Goal: Transaction & Acquisition: Purchase product/service

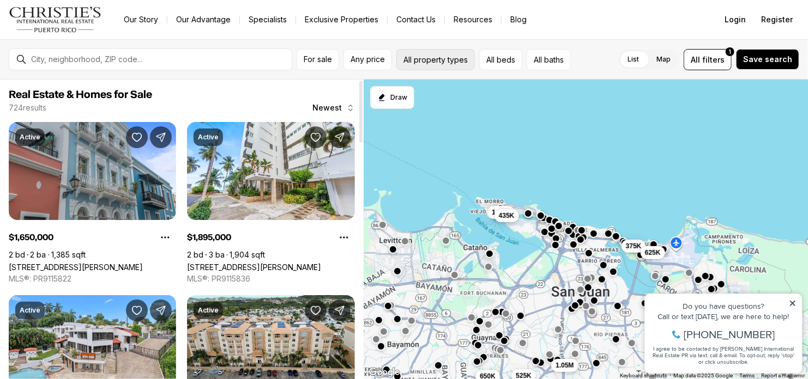
click at [423, 56] on button "All property types" at bounding box center [435, 59] width 78 height 21
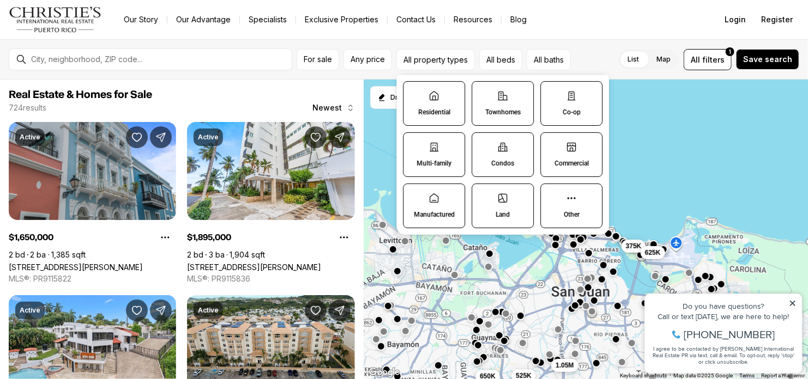
click at [435, 116] on p "Residential" at bounding box center [434, 112] width 32 height 9
click at [414, 93] on button "Residential" at bounding box center [408, 87] width 11 height 11
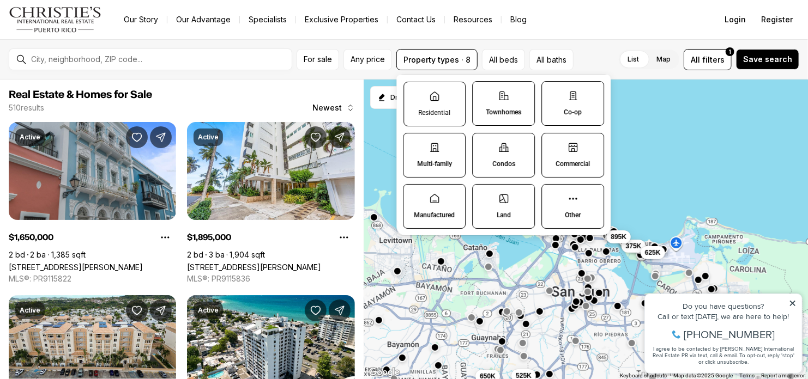
click at [440, 110] on p "Residential" at bounding box center [434, 112] width 32 height 9
click at [415, 93] on button "Residential" at bounding box center [409, 87] width 11 height 11
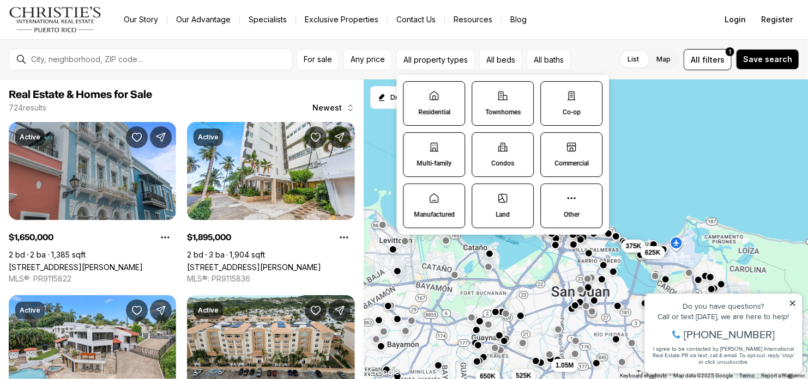
click at [590, 113] on label "Co-op" at bounding box center [571, 103] width 62 height 45
click at [552, 93] on button "Co-op" at bounding box center [546, 87] width 11 height 11
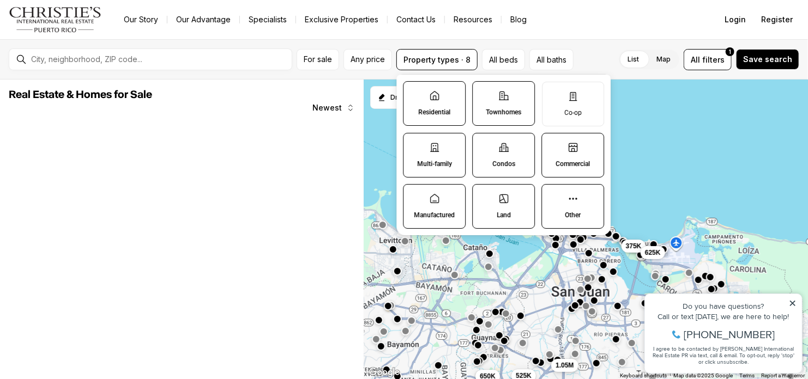
click at [571, 165] on p "Commercial" at bounding box center [572, 164] width 34 height 9
click at [553, 144] on button "Commercial" at bounding box center [547, 139] width 11 height 11
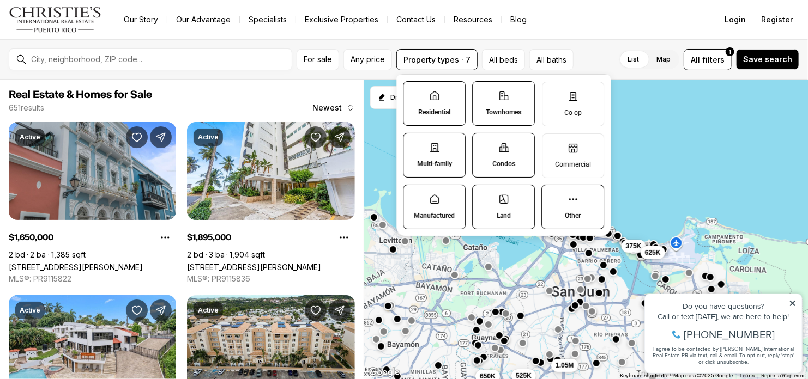
click at [427, 214] on p "Manufactured" at bounding box center [434, 215] width 41 height 9
click at [414, 196] on button "Manufactured" at bounding box center [408, 190] width 11 height 11
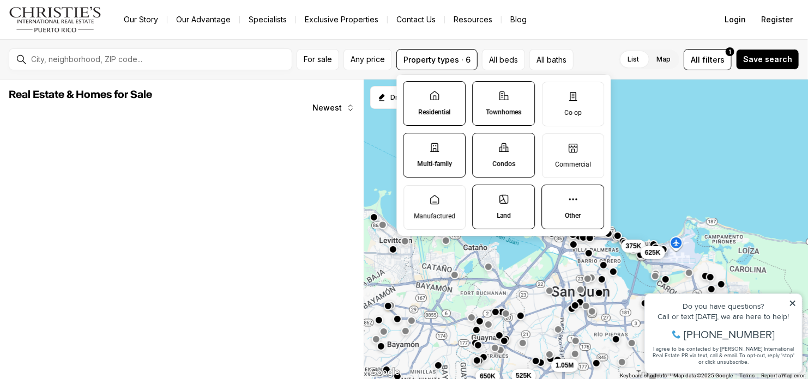
click at [429, 162] on p "Multi-family" at bounding box center [434, 164] width 35 height 9
click at [414, 144] on button "Multi-family" at bounding box center [408, 139] width 11 height 11
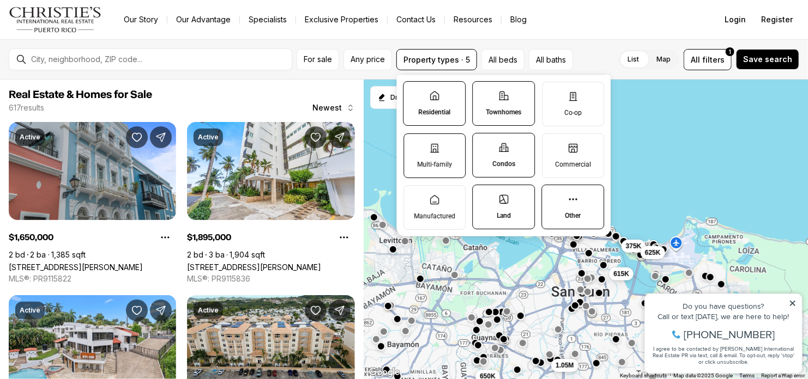
click at [432, 147] on icon at bounding box center [434, 148] width 11 height 11
click at [415, 145] on button "Multi-family" at bounding box center [409, 139] width 11 height 11
click at [566, 198] on label "Other" at bounding box center [572, 207] width 63 height 45
click at [553, 196] on button "Other" at bounding box center [547, 190] width 11 height 11
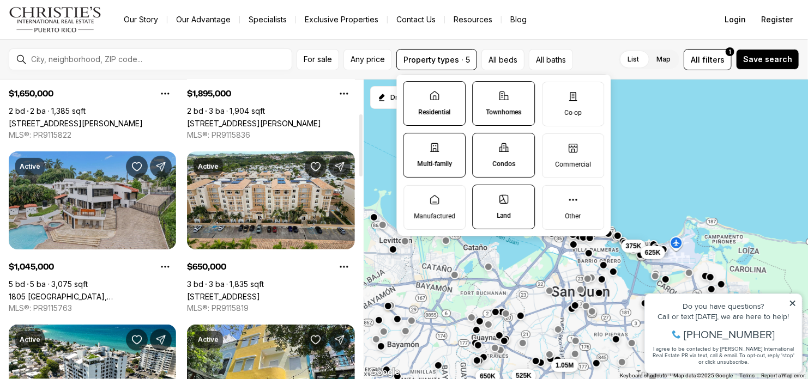
scroll to position [164, 0]
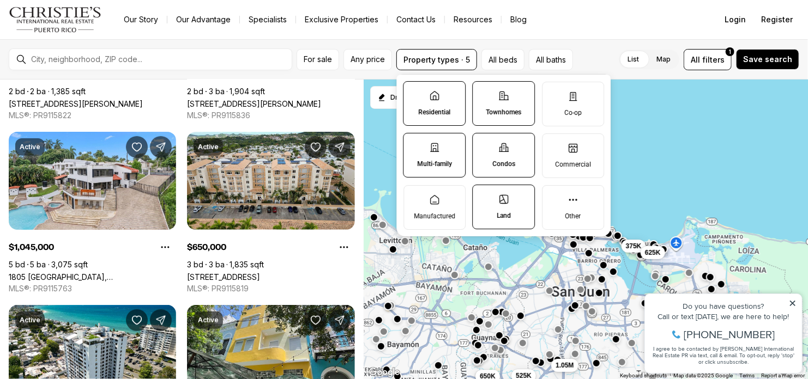
click at [669, 64] on label "Map" at bounding box center [663, 60] width 32 height 20
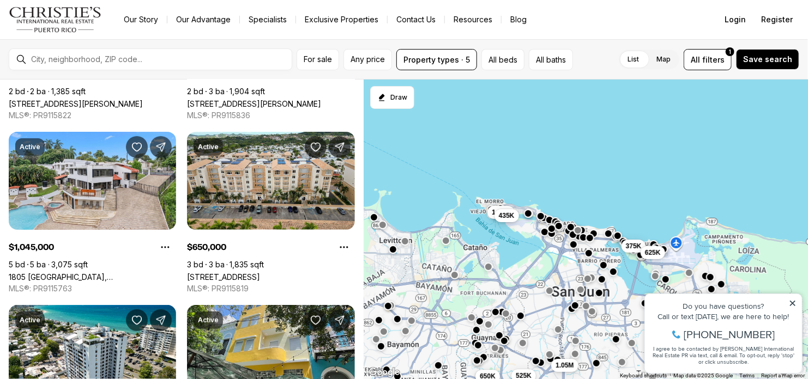
click at [639, 57] on label "List" at bounding box center [633, 60] width 29 height 20
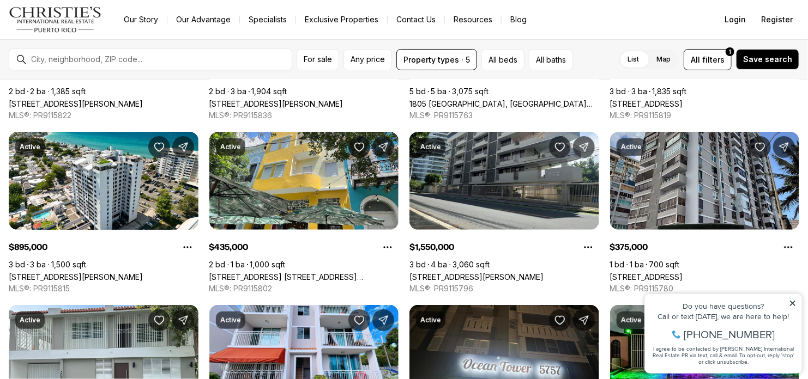
click at [673, 60] on label "Map" at bounding box center [663, 60] width 32 height 20
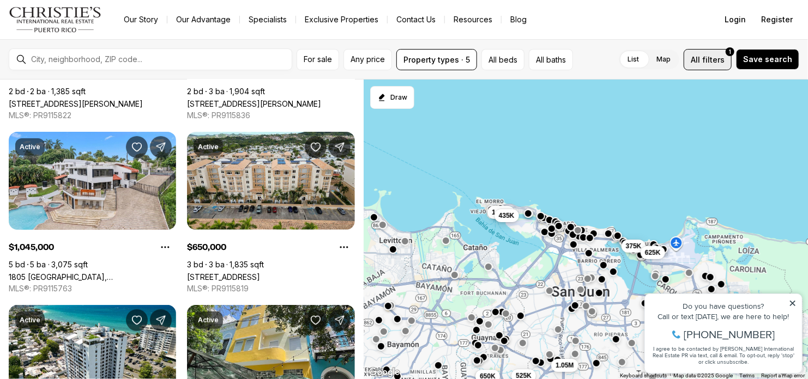
click at [715, 60] on span "filters" at bounding box center [713, 59] width 22 height 11
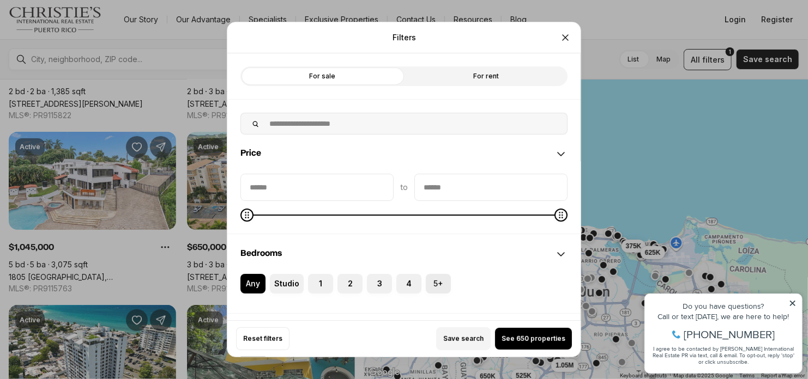
click at [437, 288] on label "5+" at bounding box center [438, 284] width 25 height 20
click at [437, 285] on button "5+" at bounding box center [431, 279] width 11 height 11
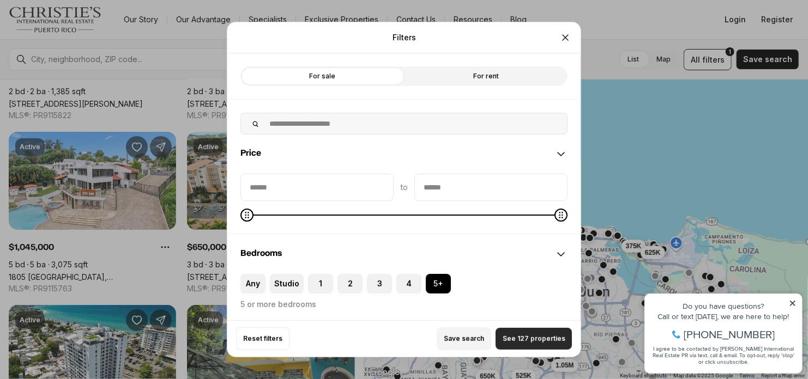
click at [518, 346] on button "See 127 properties" at bounding box center [533, 339] width 76 height 22
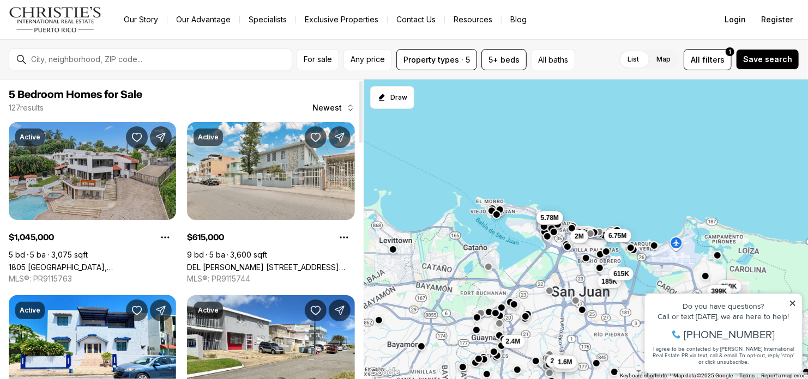
click at [95, 263] on link "1805 [GEOGRAPHIC_DATA], [GEOGRAPHIC_DATA][PERSON_NAME], 00927" at bounding box center [92, 267] width 167 height 9
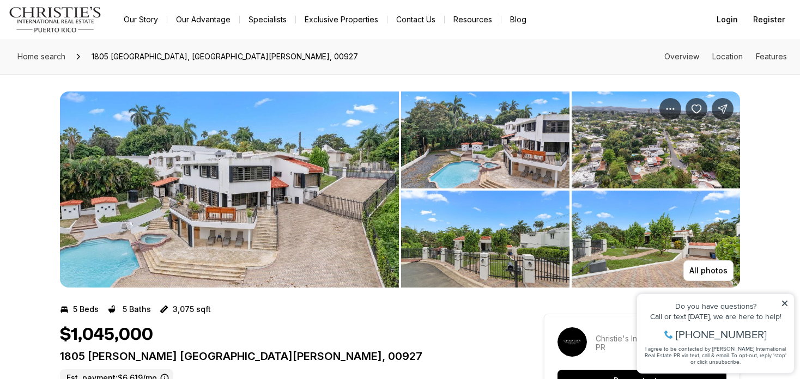
click at [562, 137] on img "View image gallery" at bounding box center [485, 140] width 168 height 97
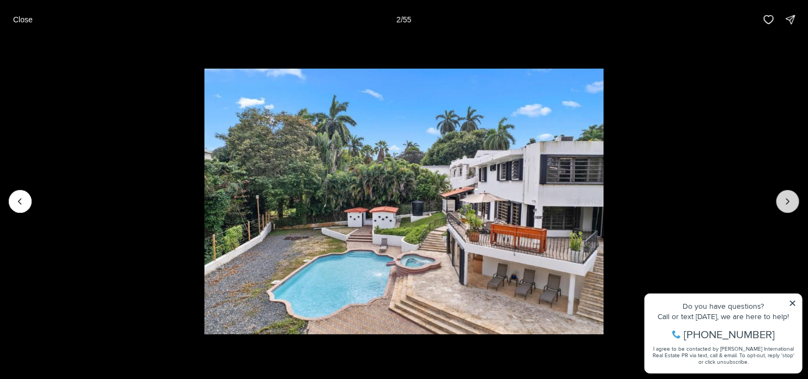
click at [785, 199] on icon "Next slide" at bounding box center [787, 201] width 11 height 11
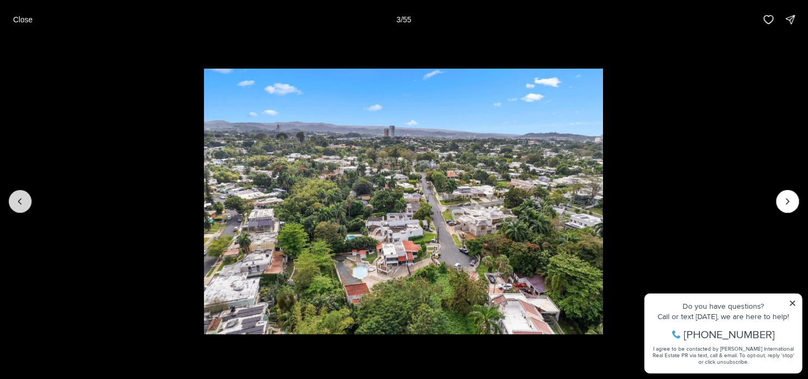
click at [28, 203] on button "Previous slide" at bounding box center [20, 201] width 23 height 23
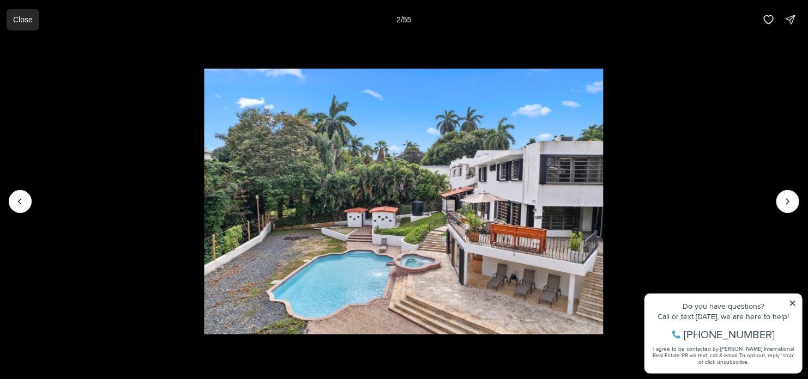
click at [28, 20] on p "Close" at bounding box center [23, 19] width 20 height 9
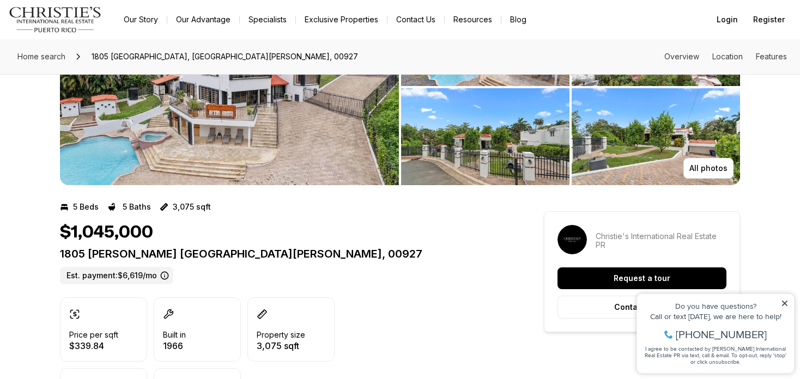
scroll to position [109, 0]
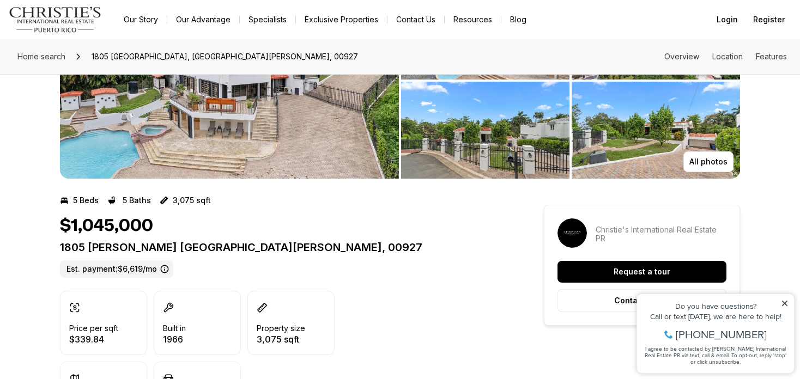
click at [779, 299] on div "Do you have questions? Call or text today, we are here to help! 347-797-5825 I …" at bounding box center [715, 333] width 157 height 79
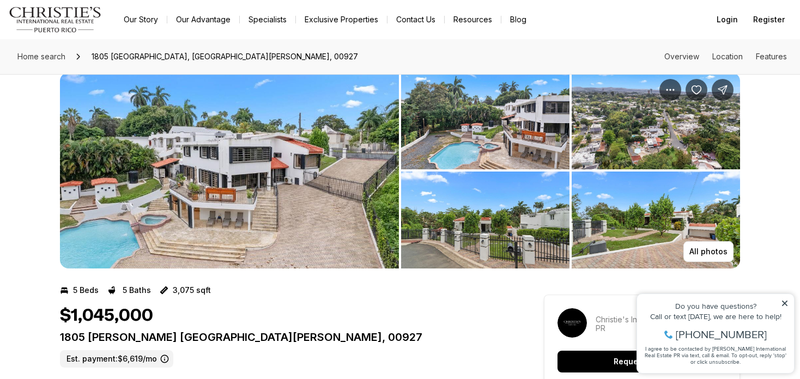
scroll to position [0, 0]
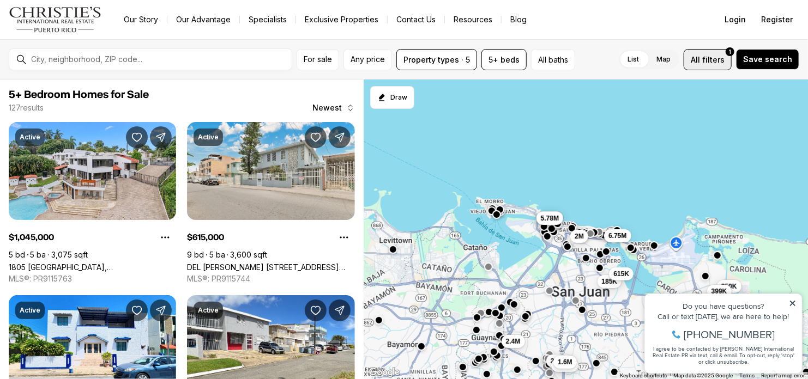
click at [700, 63] on span "All" at bounding box center [695, 59] width 9 height 11
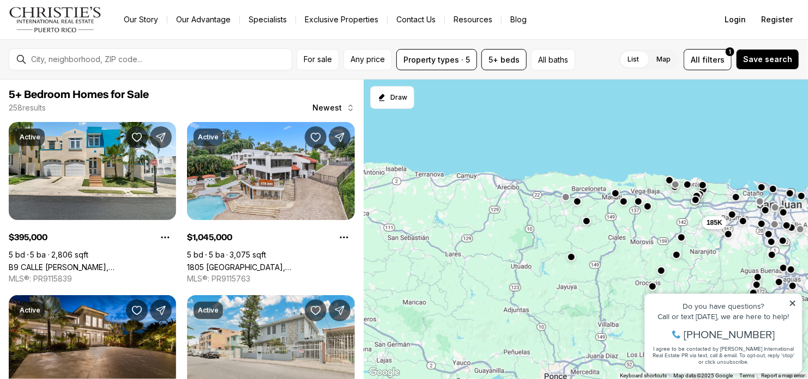
drag, startPoint x: 462, startPoint y: 263, endPoint x: 653, endPoint y: 216, distance: 197.5
click at [653, 216] on div "395K 797K 299K 185K" at bounding box center [586, 230] width 444 height 300
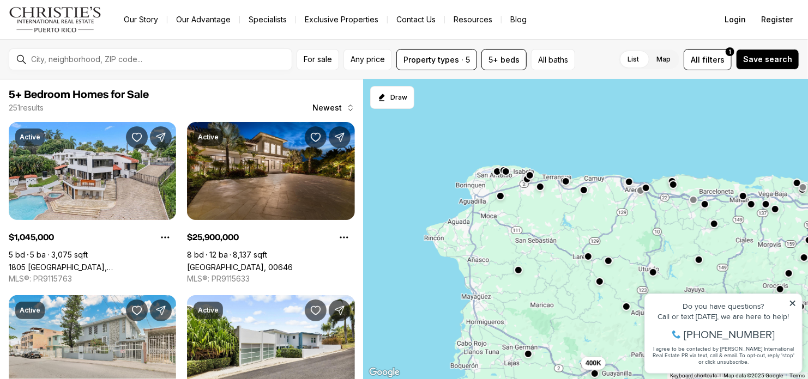
drag, startPoint x: 492, startPoint y: 212, endPoint x: 621, endPoint y: 215, distance: 129.7
click at [621, 215] on div "797K 185K 315K 400K" at bounding box center [586, 230] width 444 height 300
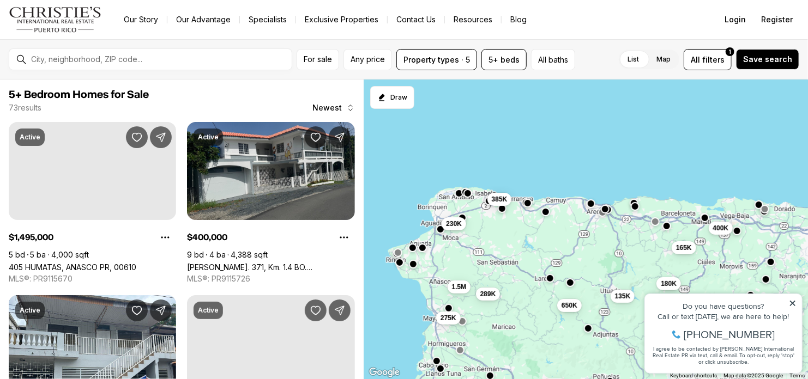
drag, startPoint x: 659, startPoint y: 219, endPoint x: 616, endPoint y: 240, distance: 47.8
click at [616, 240] on div "180K 165K 400K 400K 650K 385K 289K 135K 1.5M 275K 230K 1.05M" at bounding box center [586, 230] width 444 height 300
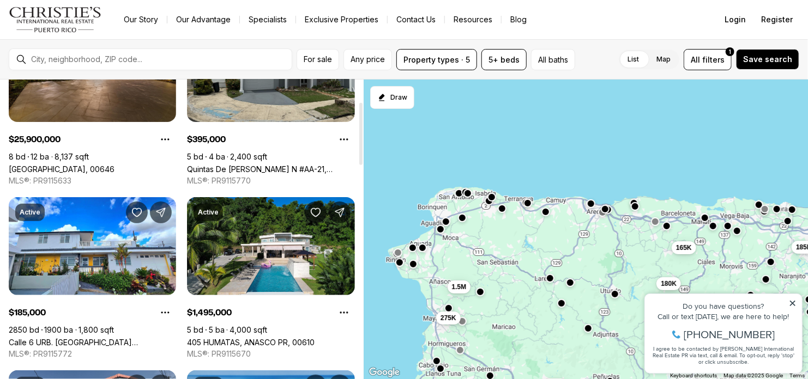
scroll to position [109, 0]
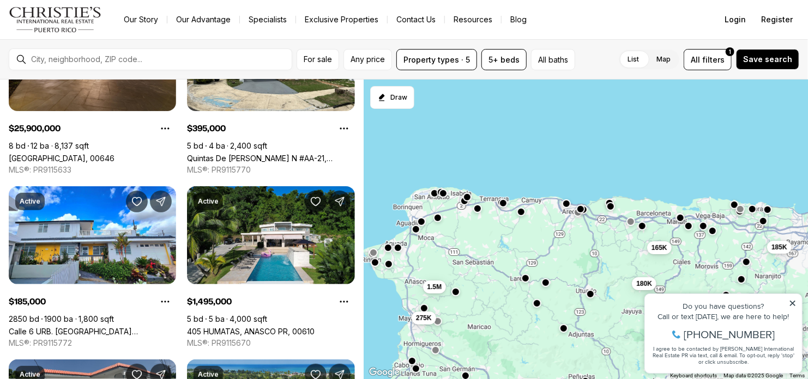
click at [576, 234] on div "180K 165K 400K 1.5M 275K 185K" at bounding box center [586, 230] width 444 height 300
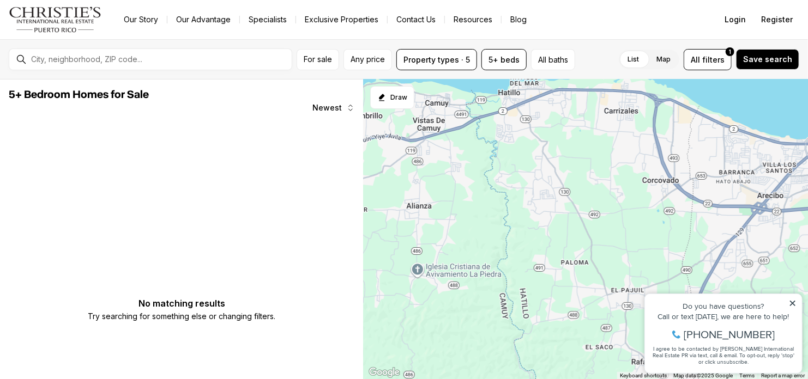
drag, startPoint x: 525, startPoint y: 141, endPoint x: 612, endPoint y: 319, distance: 198.7
click at [612, 319] on div at bounding box center [586, 230] width 444 height 300
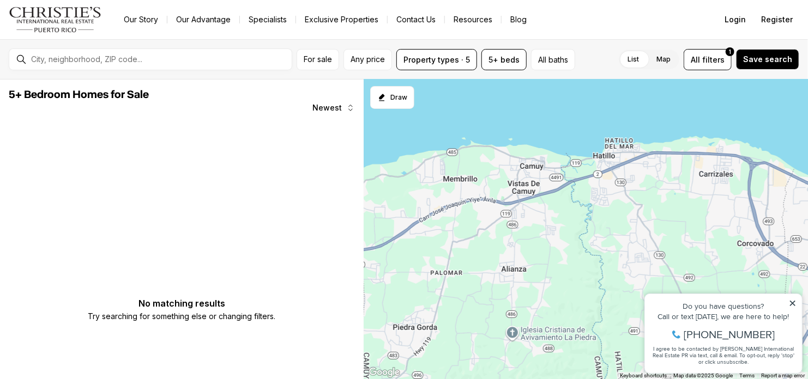
drag, startPoint x: 476, startPoint y: 171, endPoint x: 566, endPoint y: 230, distance: 107.8
click at [566, 230] on div at bounding box center [586, 230] width 444 height 300
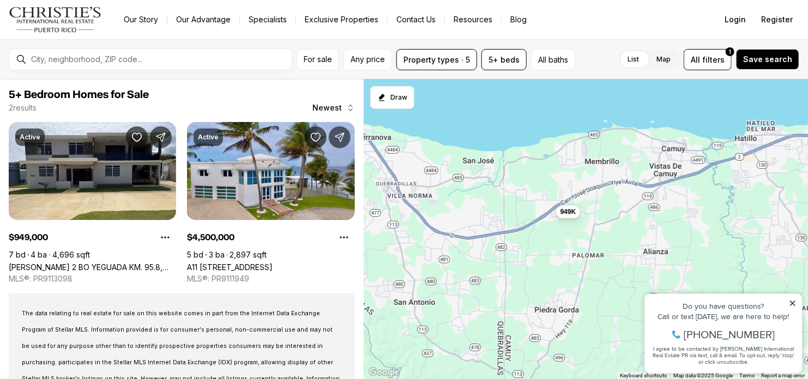
drag, startPoint x: 421, startPoint y: 236, endPoint x: 562, endPoint y: 217, distance: 142.4
click at [562, 217] on button "949K" at bounding box center [568, 211] width 25 height 13
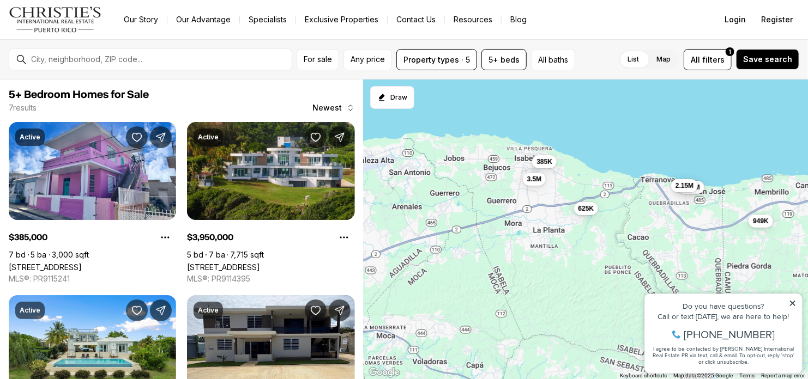
drag, startPoint x: 441, startPoint y: 238, endPoint x: 569, endPoint y: 258, distance: 129.0
click at [569, 258] on div "949K 3.95M 2.15M 385K 3.5M 625K 4.5M" at bounding box center [586, 230] width 444 height 300
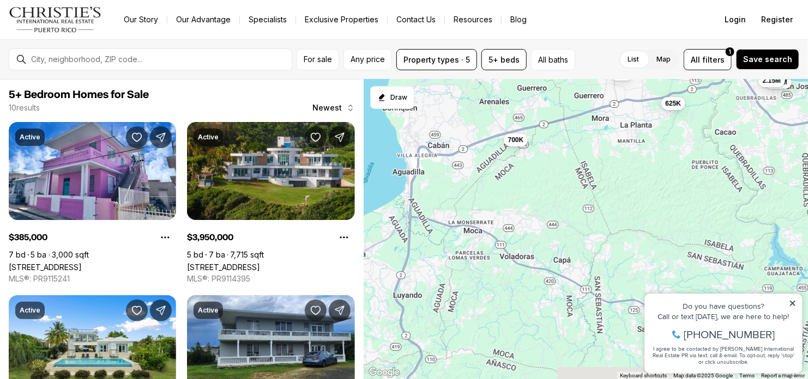
drag, startPoint x: 472, startPoint y: 236, endPoint x: 560, endPoint y: 129, distance: 138.2
click at [560, 129] on div "949K 3.95M 2.15M 385K 3.5M 625K 700K 1.3M 2.7M 19M" at bounding box center [586, 230] width 444 height 300
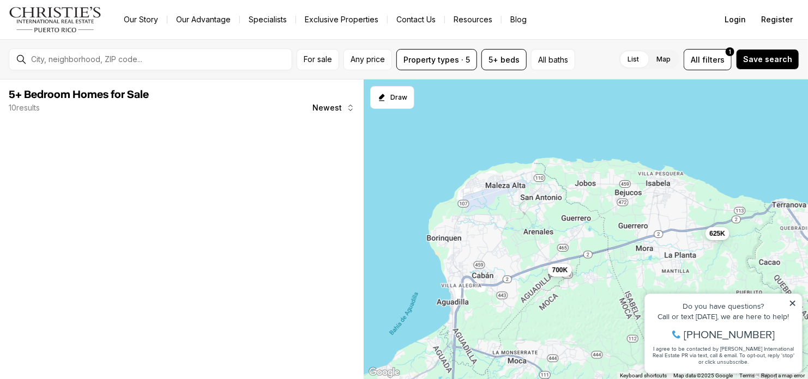
drag, startPoint x: 486, startPoint y: 112, endPoint x: 537, endPoint y: 267, distance: 163.2
click at [537, 267] on div "625K 700K" at bounding box center [586, 230] width 444 height 300
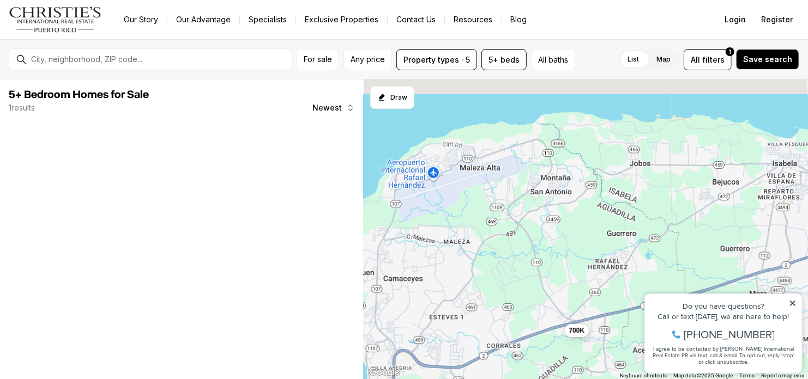
drag, startPoint x: 553, startPoint y: 199, endPoint x: 586, endPoint y: 255, distance: 64.8
click at [558, 263] on div "700K" at bounding box center [586, 230] width 444 height 300
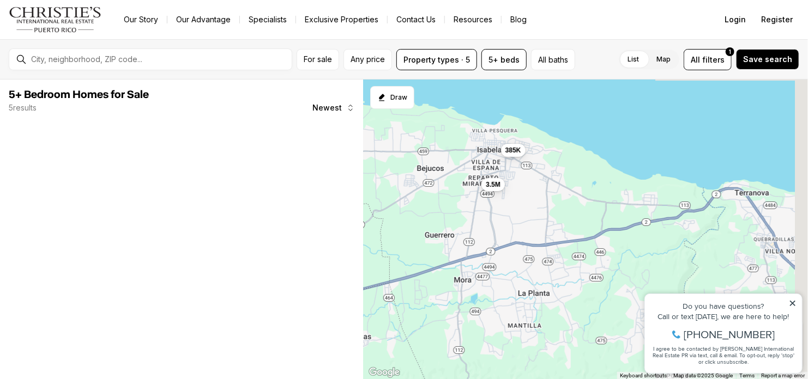
drag, startPoint x: 605, startPoint y: 246, endPoint x: 301, endPoint y: 227, distance: 304.7
click at [300, 228] on div "5+ Bedroom Homes for Sale 5 results Newest The data relating to real estate for…" at bounding box center [404, 230] width 808 height 300
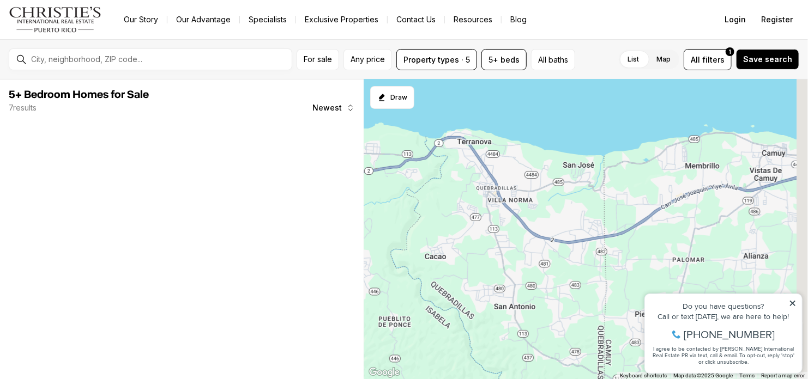
drag, startPoint x: 573, startPoint y: 238, endPoint x: 408, endPoint y: 203, distance: 168.3
click at [407, 203] on div "385K" at bounding box center [586, 230] width 444 height 300
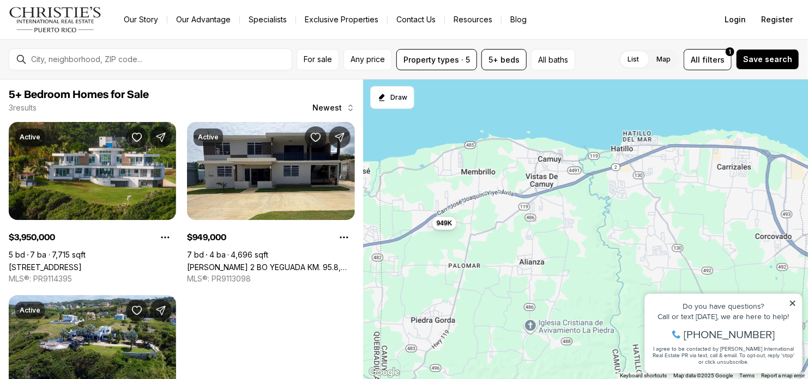
drag, startPoint x: 610, startPoint y: 214, endPoint x: 438, endPoint y: 244, distance: 174.9
click at [438, 244] on div "3.95M 2.15M 949K" at bounding box center [586, 230] width 444 height 300
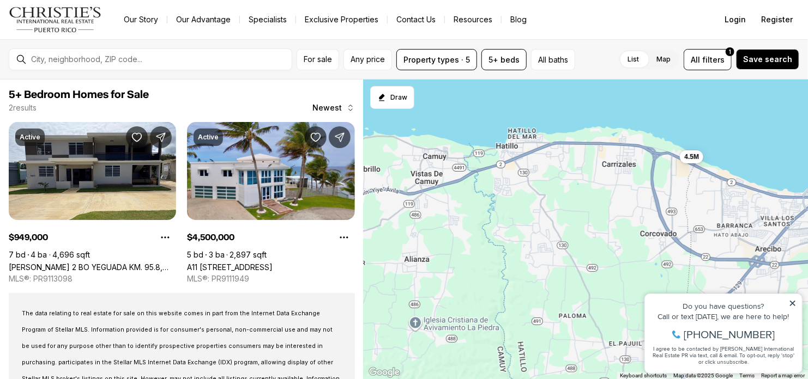
drag, startPoint x: 571, startPoint y: 229, endPoint x: 454, endPoint y: 226, distance: 116.7
click at [454, 226] on div "949K 4.5M" at bounding box center [586, 230] width 444 height 300
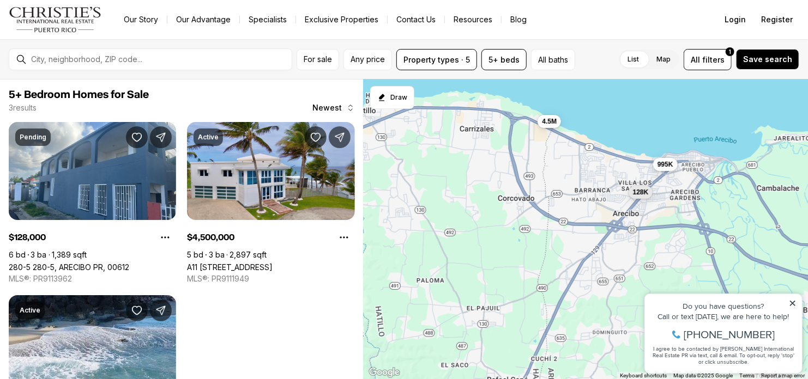
drag, startPoint x: 538, startPoint y: 229, endPoint x: 432, endPoint y: 198, distance: 111.3
click at [432, 198] on div "4.5M 128K 995K" at bounding box center [586, 230] width 444 height 300
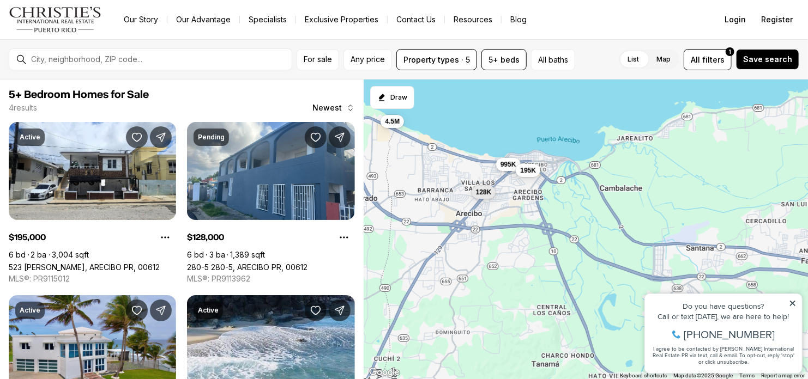
drag, startPoint x: 614, startPoint y: 225, endPoint x: 453, endPoint y: 225, distance: 161.3
click at [453, 225] on div "4.5M 128K 995K 195K" at bounding box center [586, 230] width 444 height 300
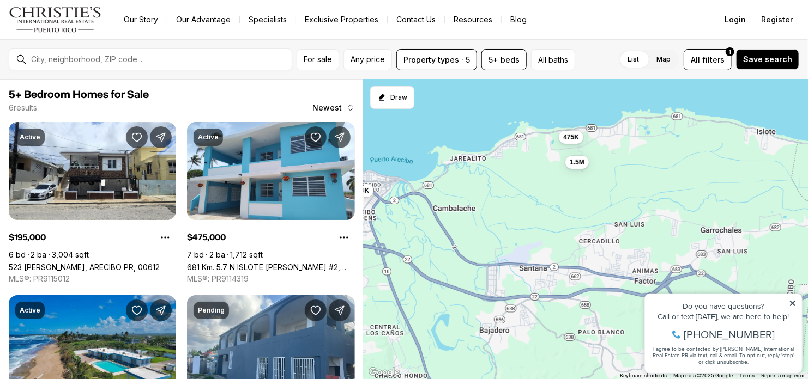
drag, startPoint x: 651, startPoint y: 210, endPoint x: 481, endPoint y: 232, distance: 170.9
click at [482, 232] on div "4.5M 128K 995K 195K 475K 1.5M" at bounding box center [586, 230] width 444 height 300
